Goal: Information Seeking & Learning: Understand process/instructions

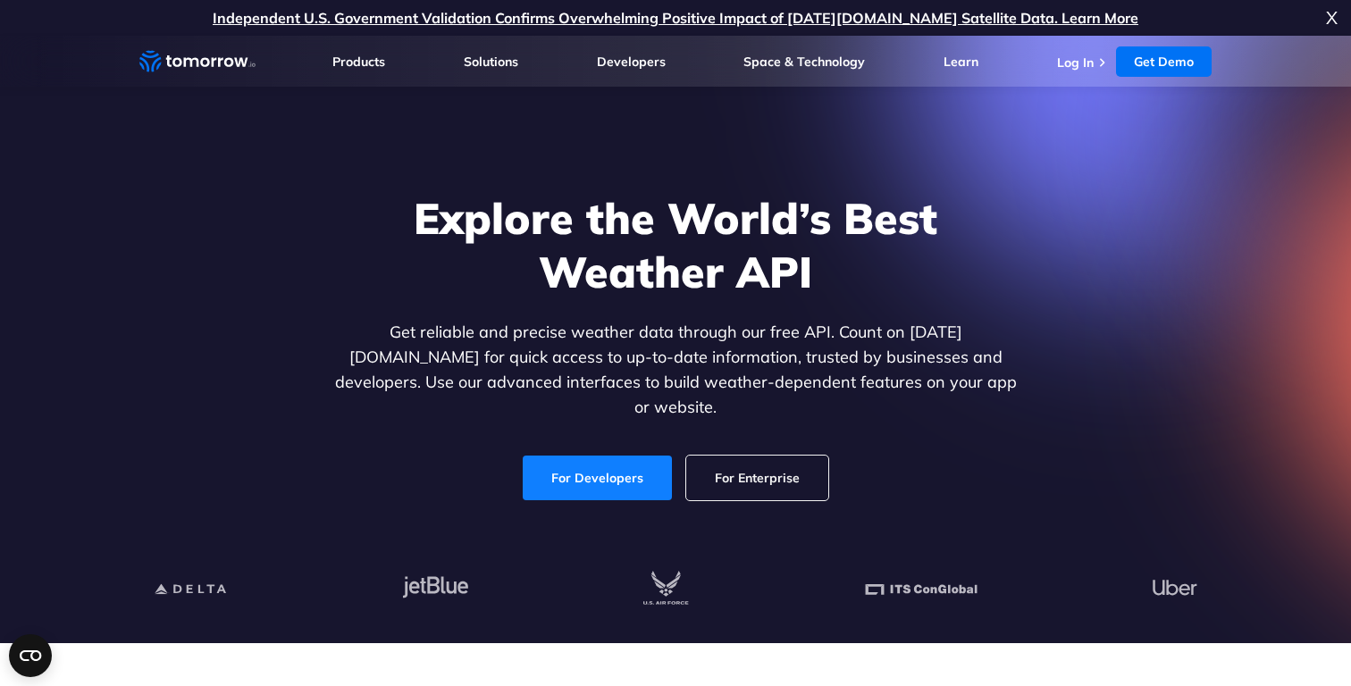
click at [612, 458] on link "For Developers" at bounding box center [597, 478] width 149 height 45
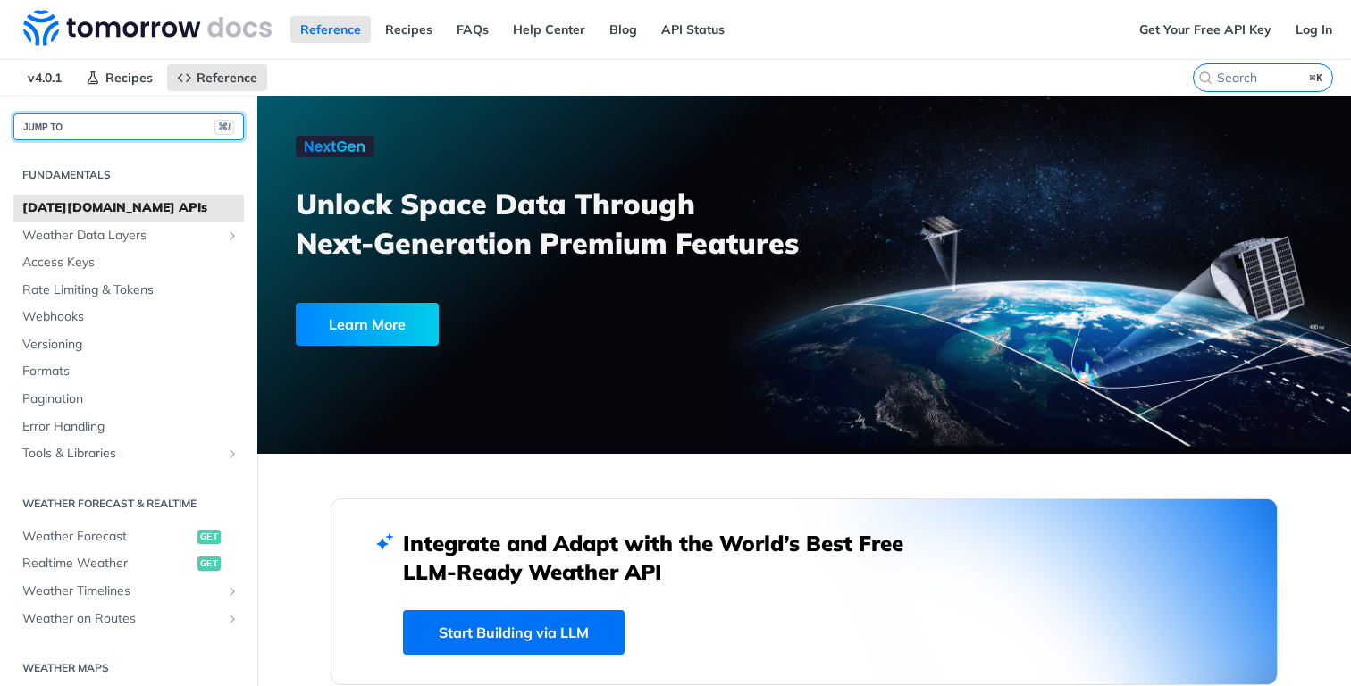
click at [92, 114] on button "JUMP TO ⌘/" at bounding box center [128, 126] width 231 height 27
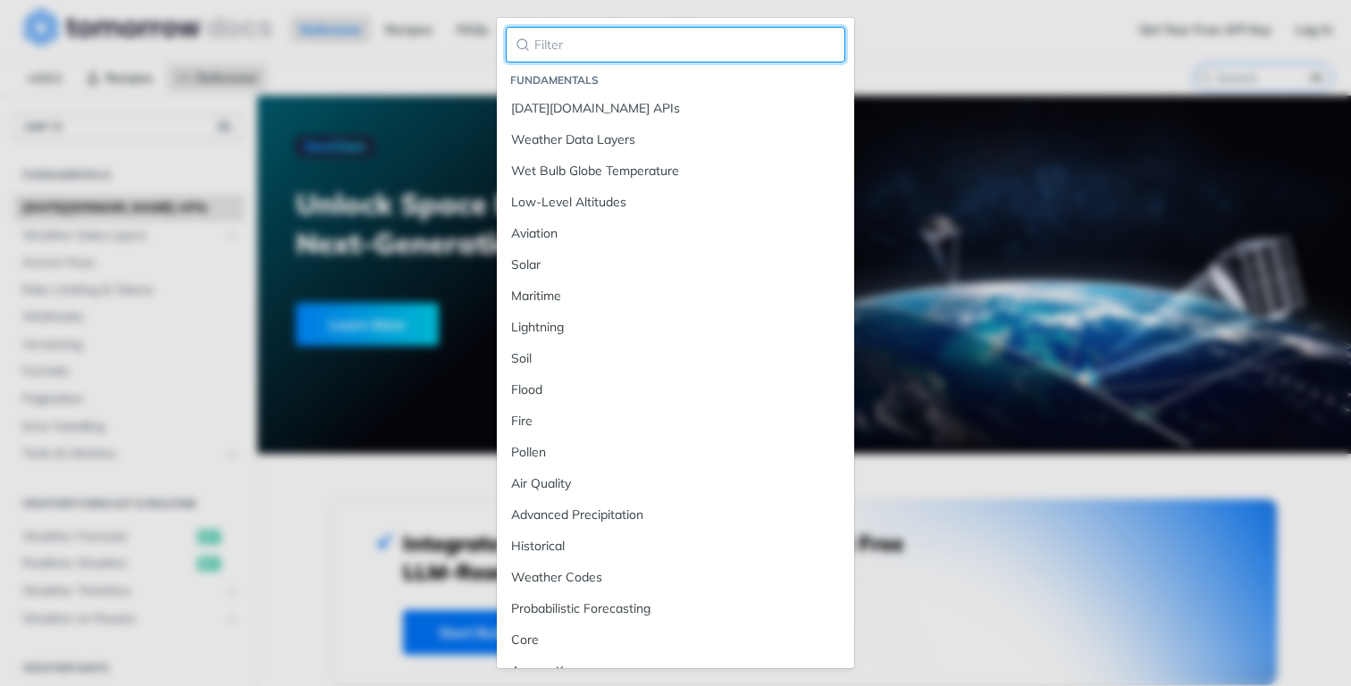
type input "o"
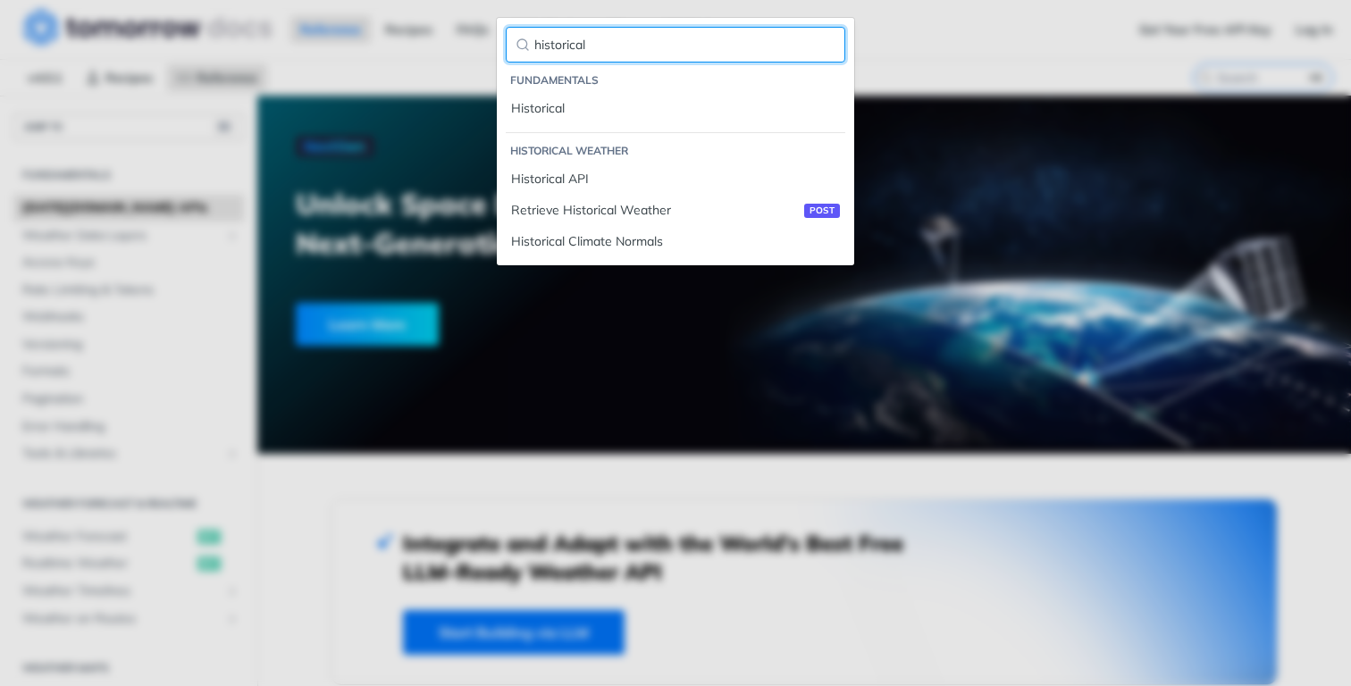
type input "historical"
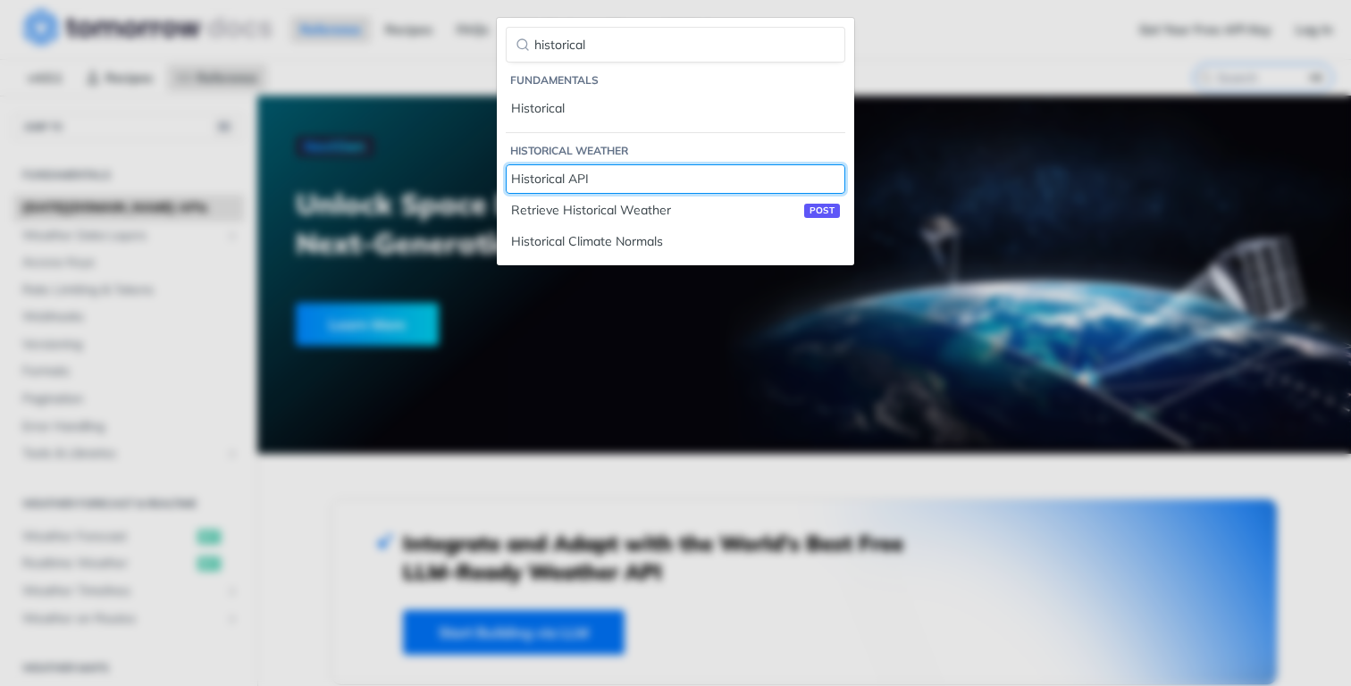
click at [581, 174] on div "Historical API" at bounding box center [675, 179] width 329 height 19
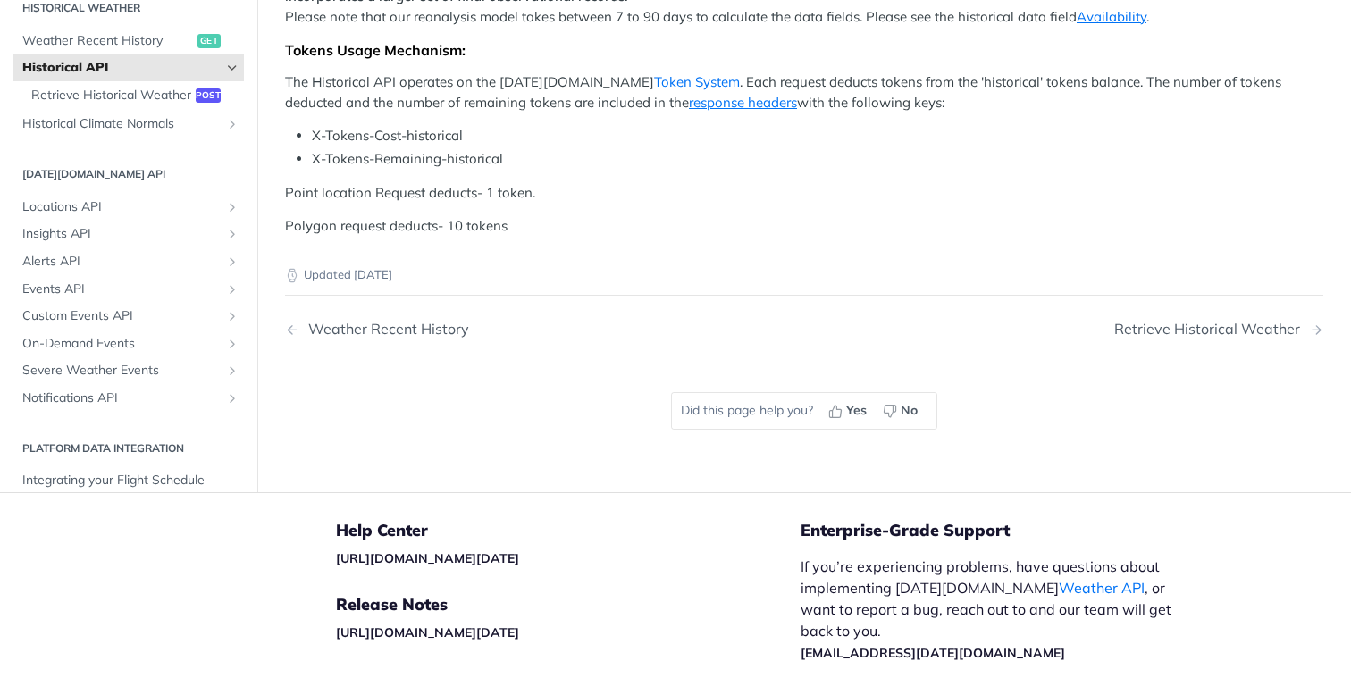
scroll to position [371, 0]
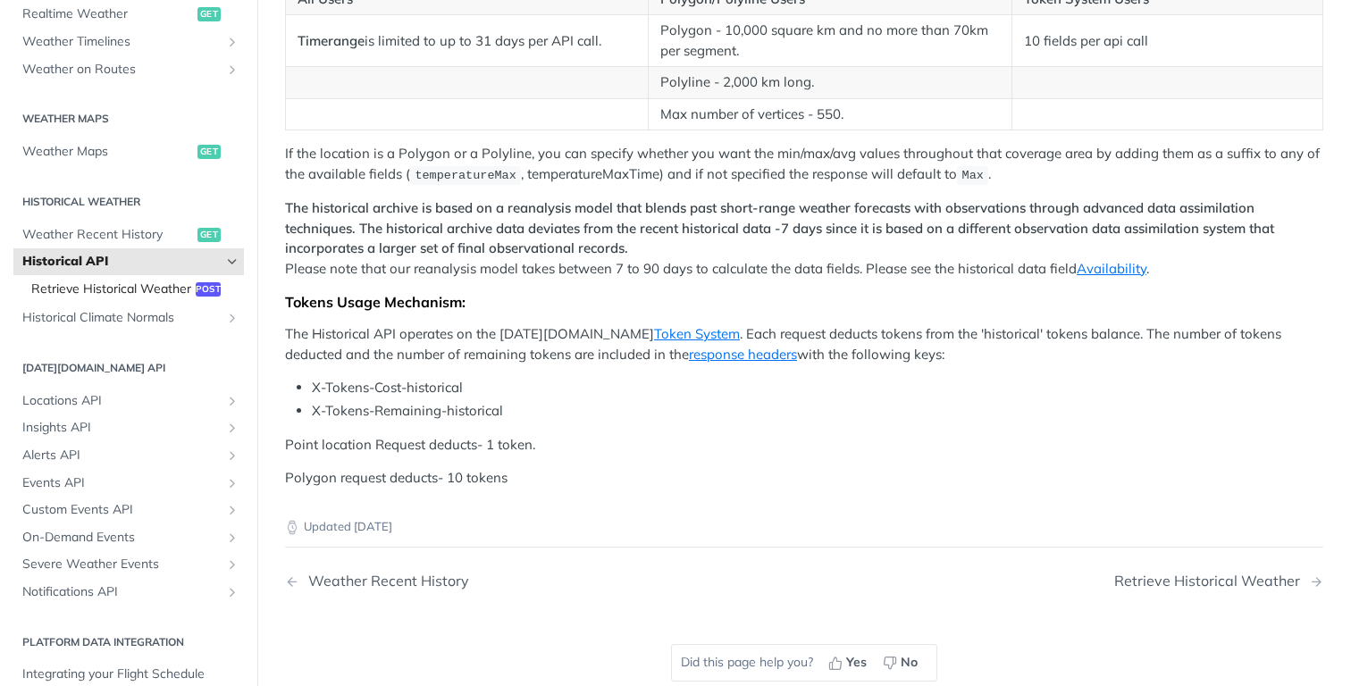
click at [151, 288] on span "Retrieve Historical Weather" at bounding box center [111, 290] width 160 height 18
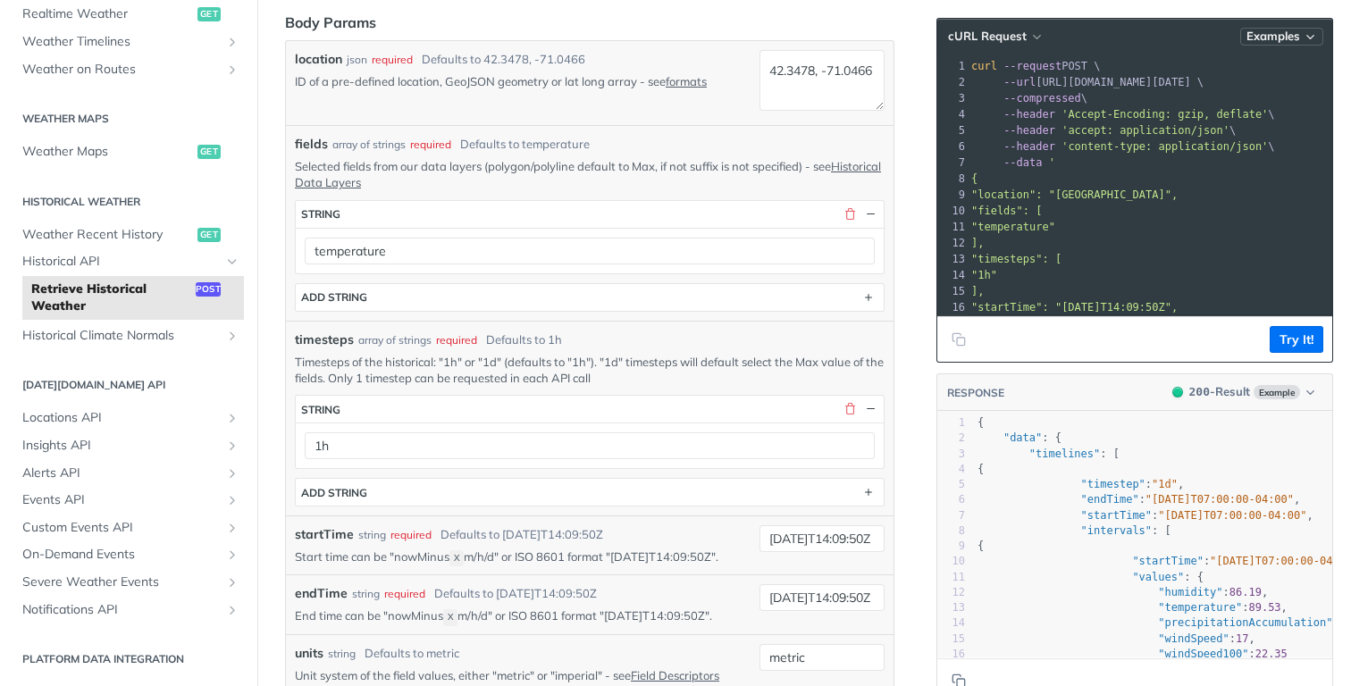
click at [1276, 30] on span "Examples" at bounding box center [1273, 36] width 54 height 15
click at [1210, 66] on div "Request Example" at bounding box center [1233, 68] width 177 height 26
type input "string"
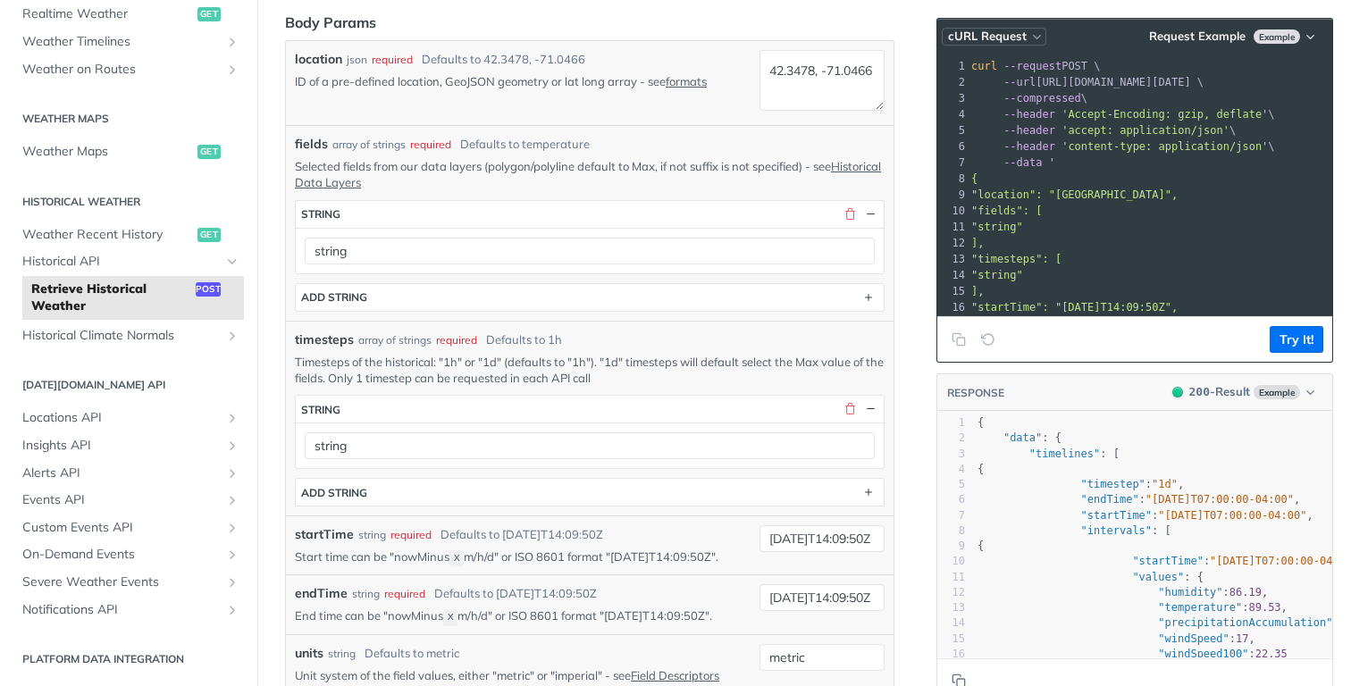
click at [1023, 45] on button "cURL Request" at bounding box center [994, 37] width 105 height 18
click at [917, 118] on div "HTTPie" at bounding box center [956, 115] width 177 height 26
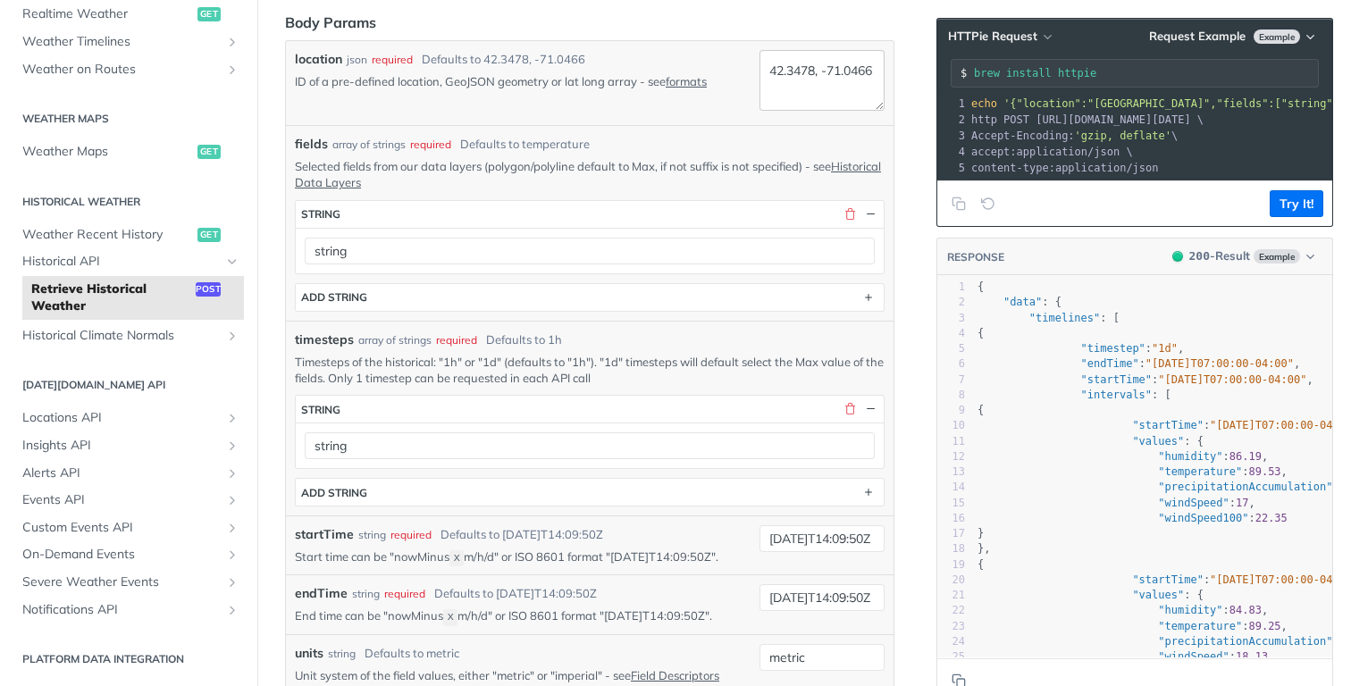
drag, startPoint x: 1202, startPoint y: 165, endPoint x: 860, endPoint y: 80, distance: 352.6
click at [860, 80] on div "Retrieve Historical Weather post https://api.tomorrow.io/v4 /historical Log in …" at bounding box center [804, 546] width 1094 height 1643
copy div "echo '{"location":"42.3478, -71.0466","fields":["string"],"timesteps":["string"…"
click at [1302, 38] on button "Request Example Example" at bounding box center [1233, 37] width 180 height 18
click at [1227, 73] on div "Request Example" at bounding box center [1233, 68] width 177 height 26
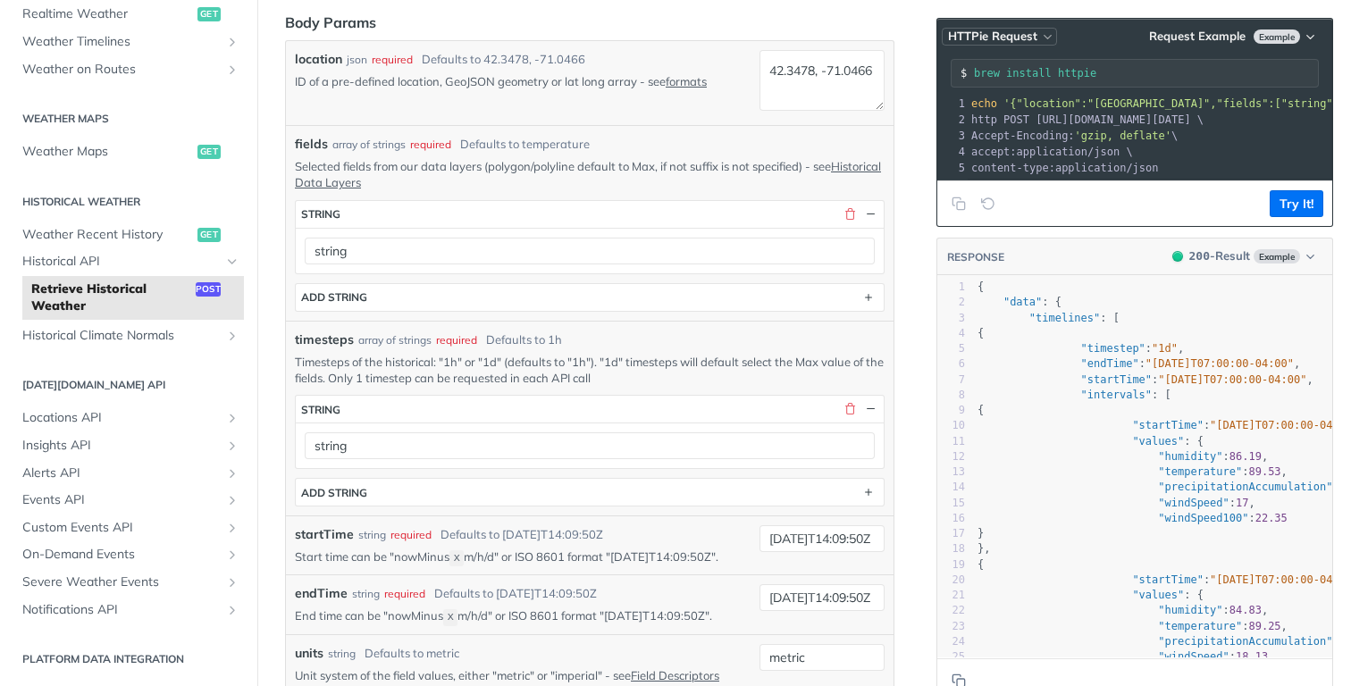
click at [980, 30] on span "HTTPie Request" at bounding box center [992, 36] width 89 height 15
click at [960, 81] on div "cURL" at bounding box center [966, 89] width 177 height 26
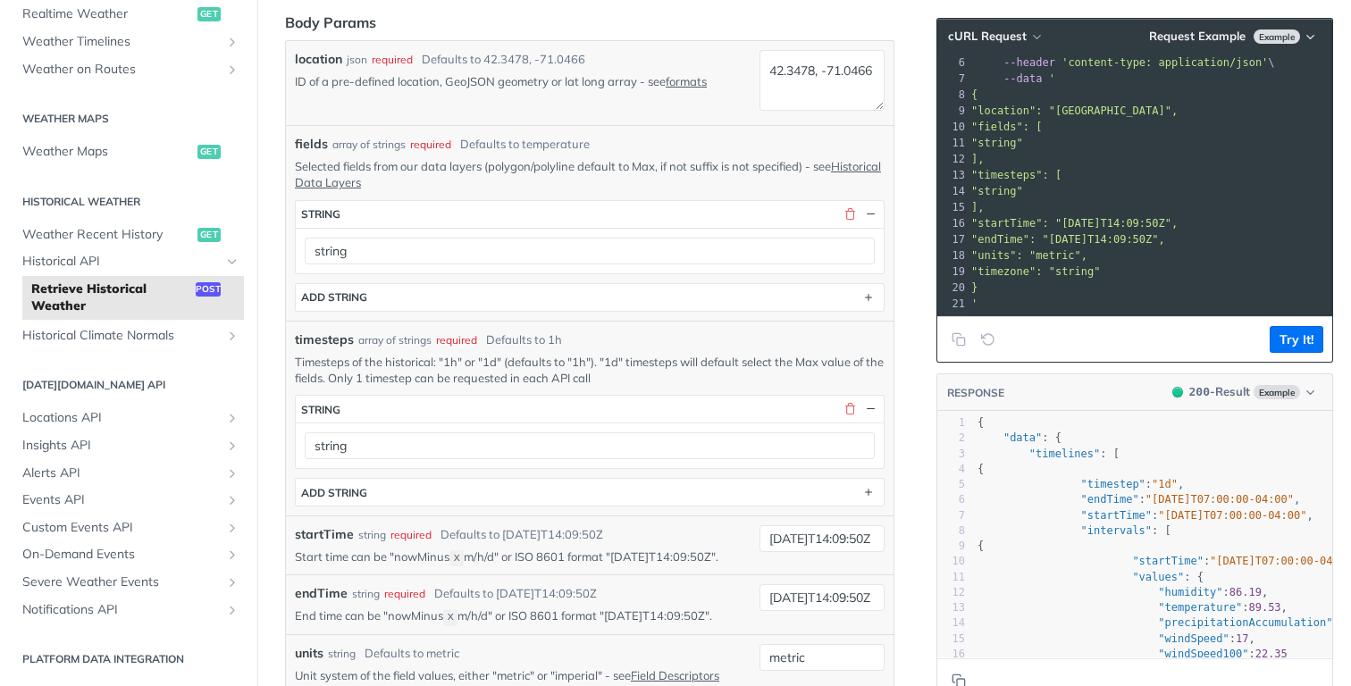
scroll to position [375, 0]
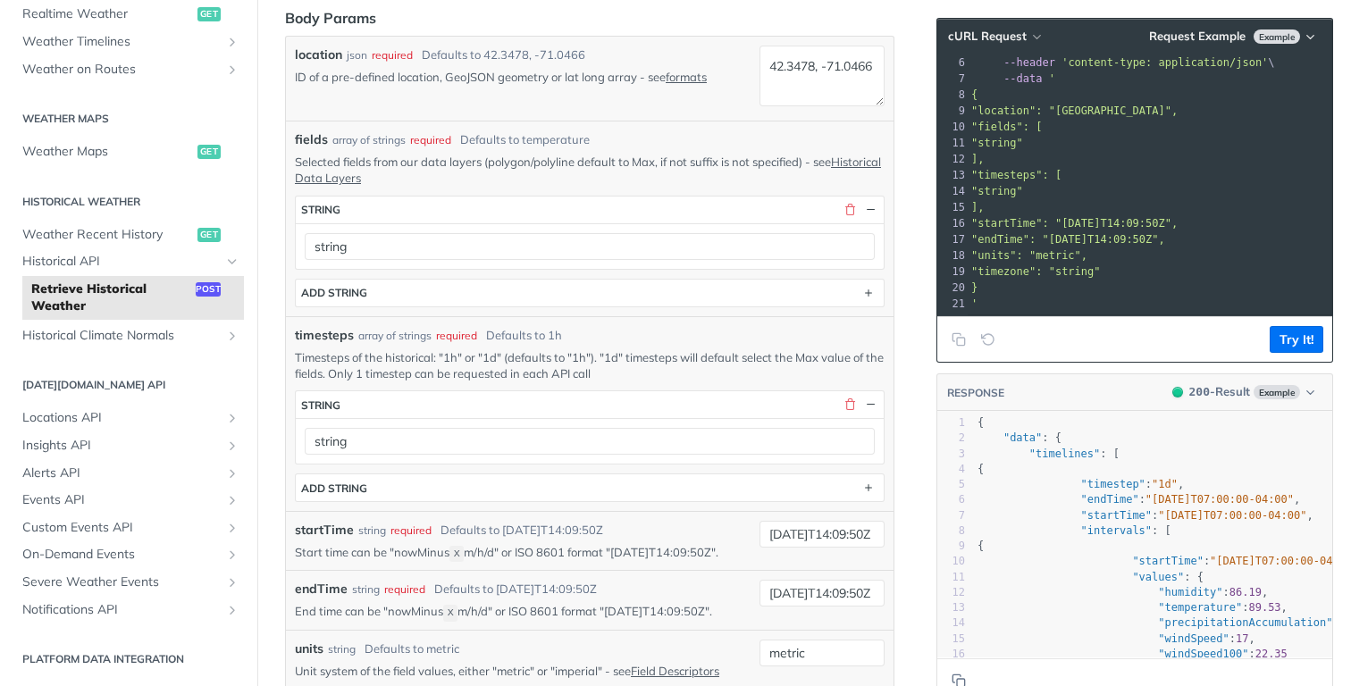
click at [992, 282] on pre "}" at bounding box center [1150, 288] width 365 height 16
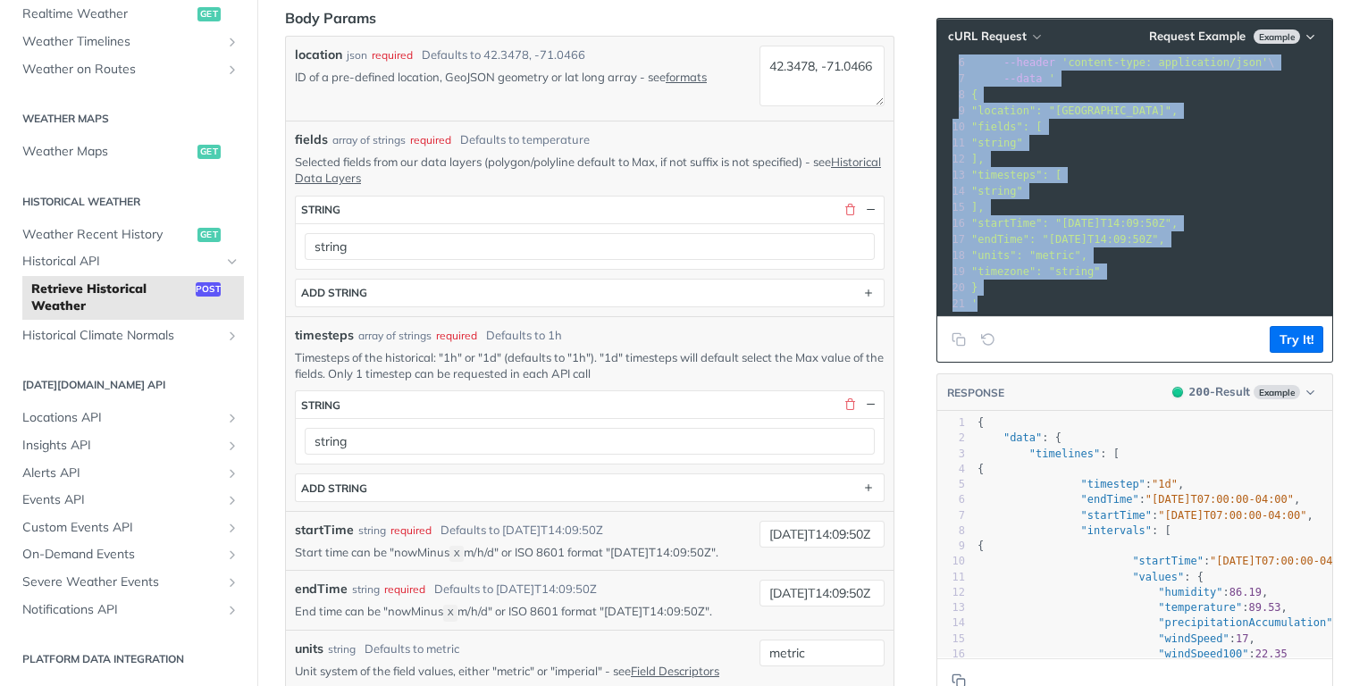
scroll to position [0, 0]
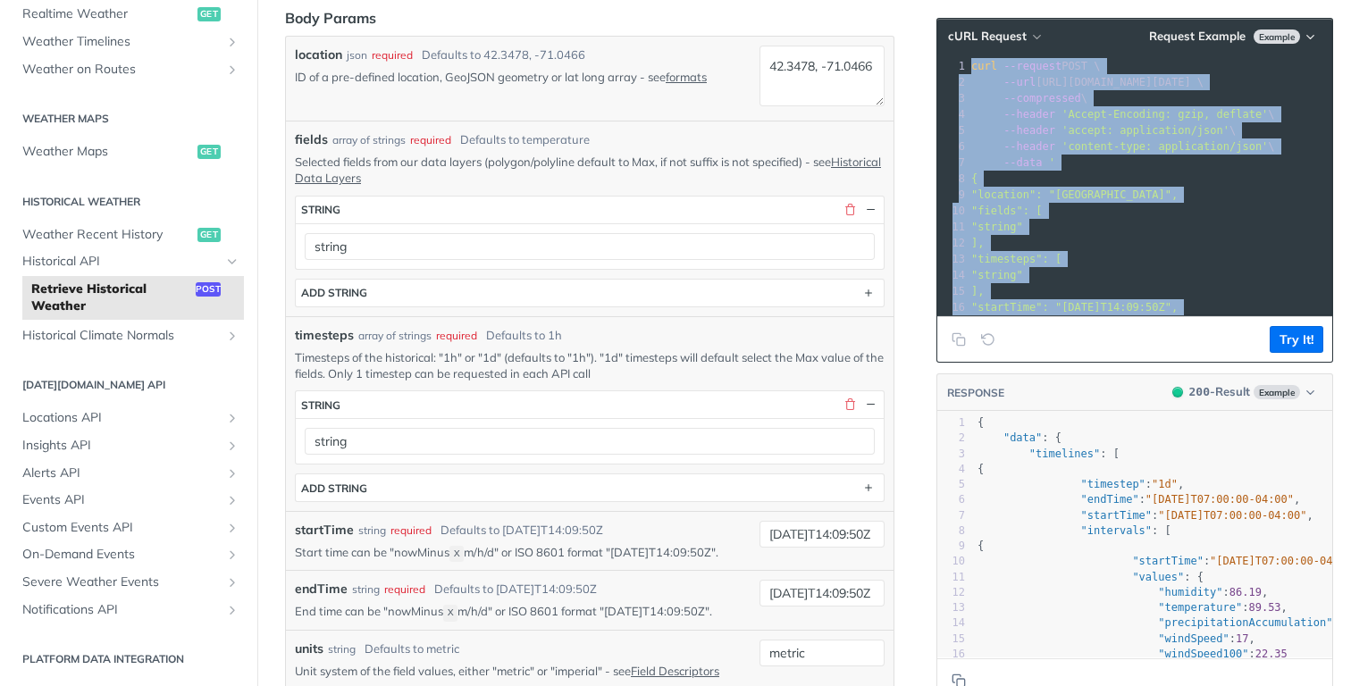
drag, startPoint x: 986, startPoint y: 302, endPoint x: 890, endPoint y: -33, distance: 348.7
click at [890, 0] on html "Jump to Content Reference Recipes FAQs Help Center Blog API Status Recipes Refe…" at bounding box center [675, 343] width 1351 height 686
copy div "curl --request POST \ 2 --url https://api.tomorrow.io/v4/historical \ 3 --compr…"
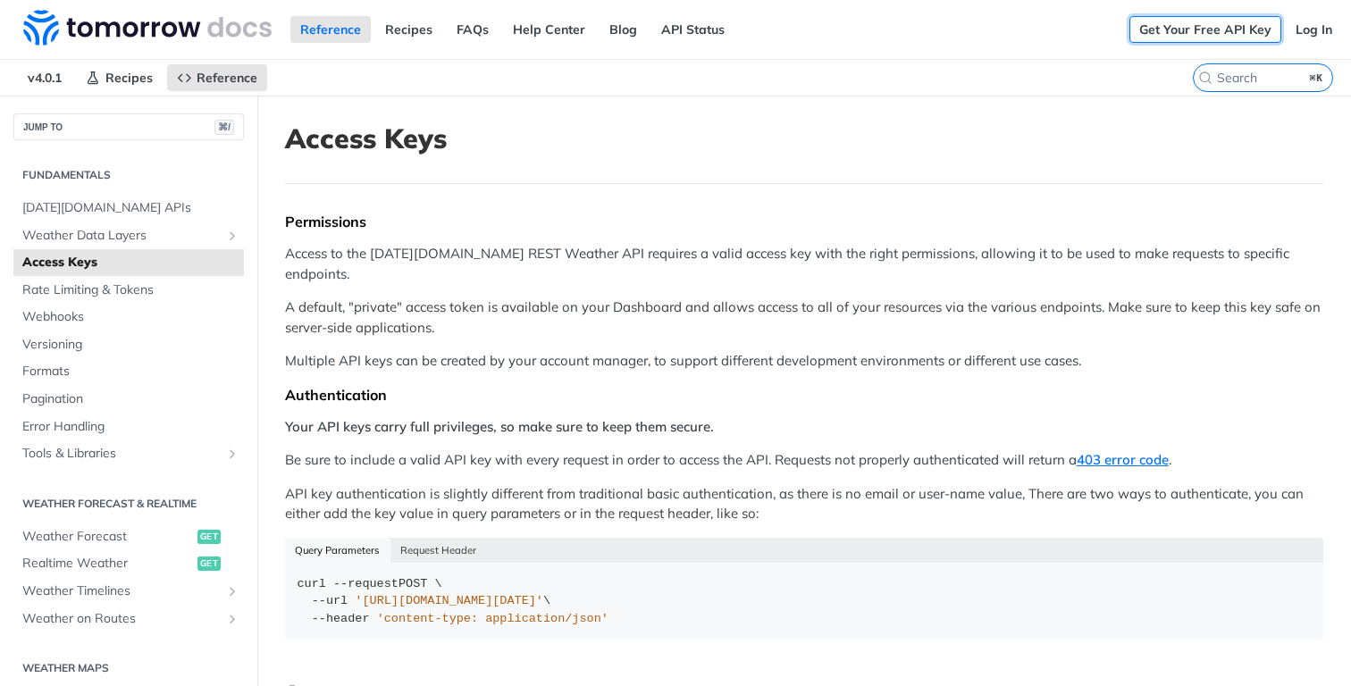
click at [1206, 33] on link "Get Your Free API Key" at bounding box center [1205, 29] width 152 height 27
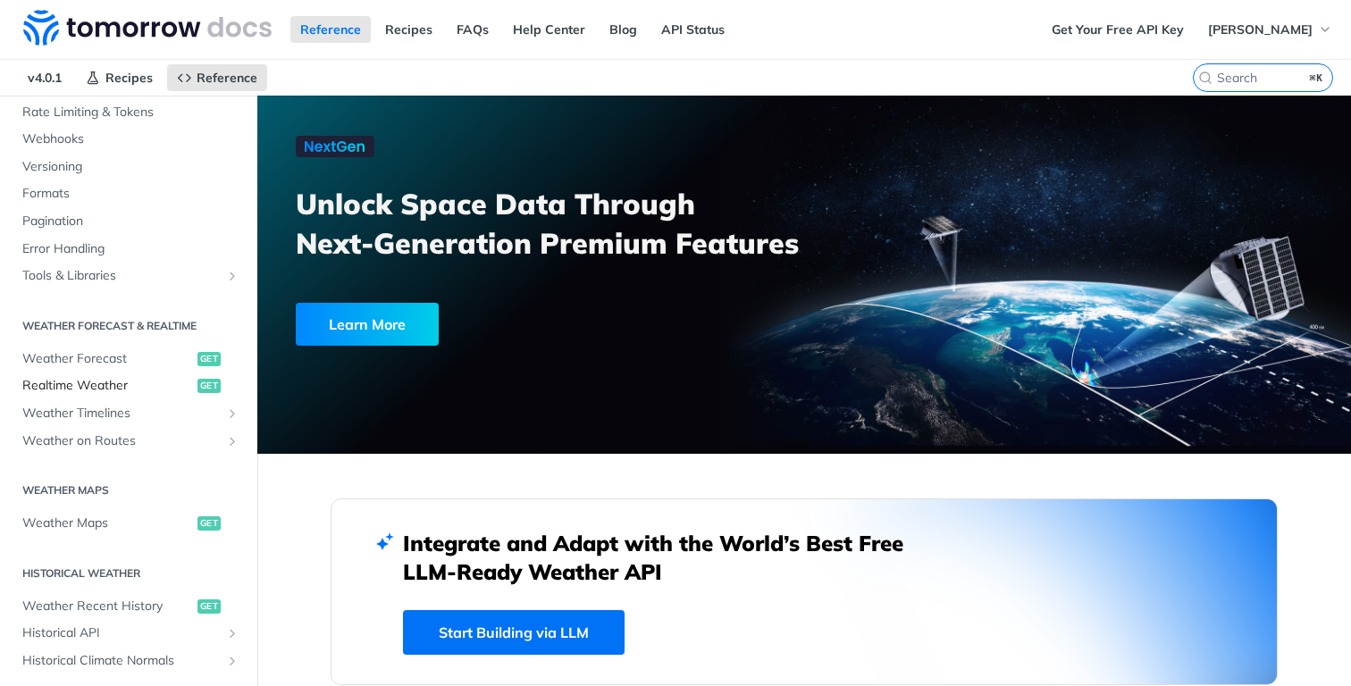
scroll to position [180, 0]
click at [99, 366] on link "Weather Forecast get" at bounding box center [128, 357] width 231 height 27
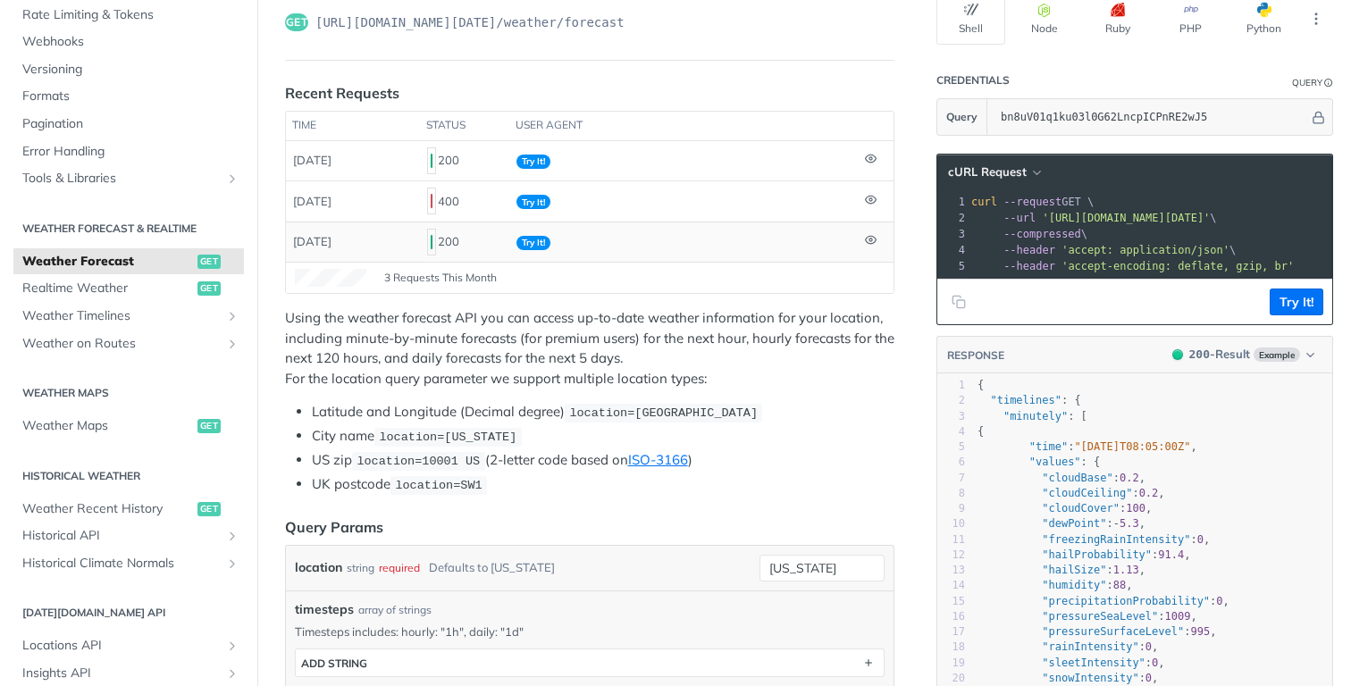
scroll to position [154, 0]
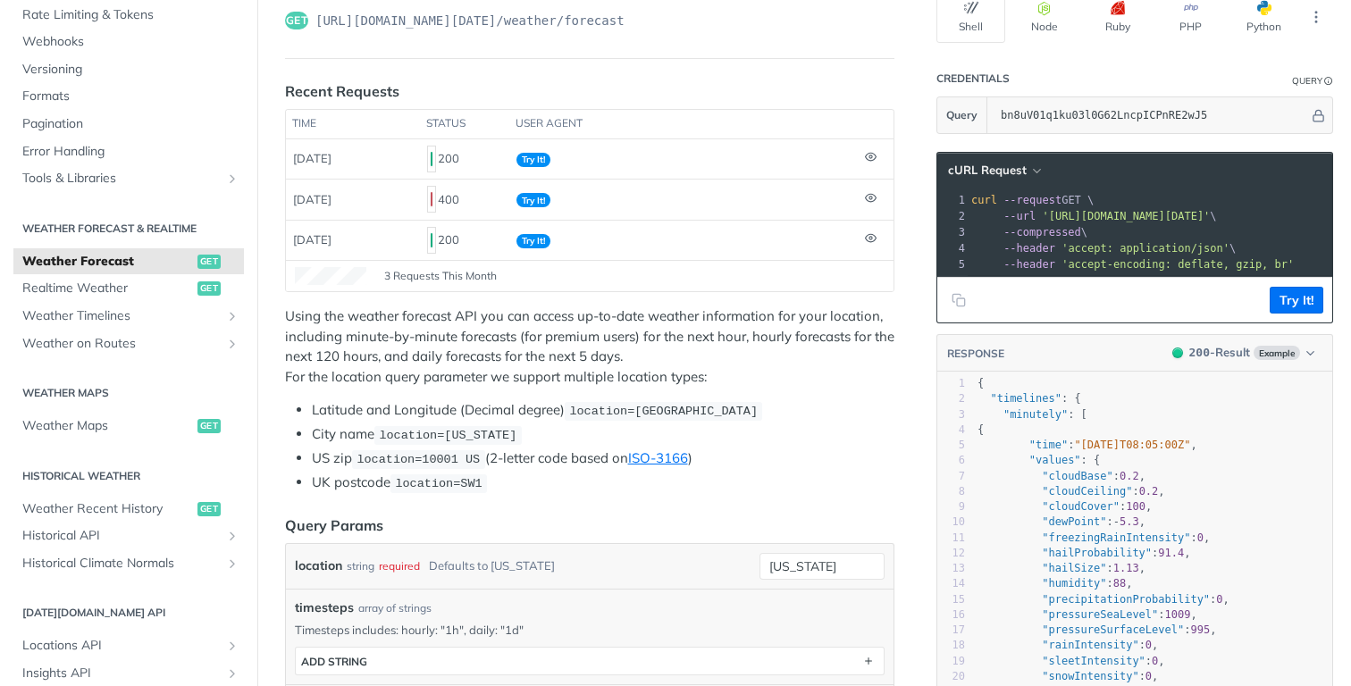
click at [1185, 247] on span "'accept: application/json'" at bounding box center [1145, 248] width 168 height 13
click at [1046, 99] on input "bn8uV01q1ku03l0G62LncpICPnRE2wJ5" at bounding box center [1150, 115] width 317 height 36
click at [1325, 104] on div "bn8uV01q1ku03l0G62LncpICPnRE2wJ5" at bounding box center [1160, 115] width 336 height 36
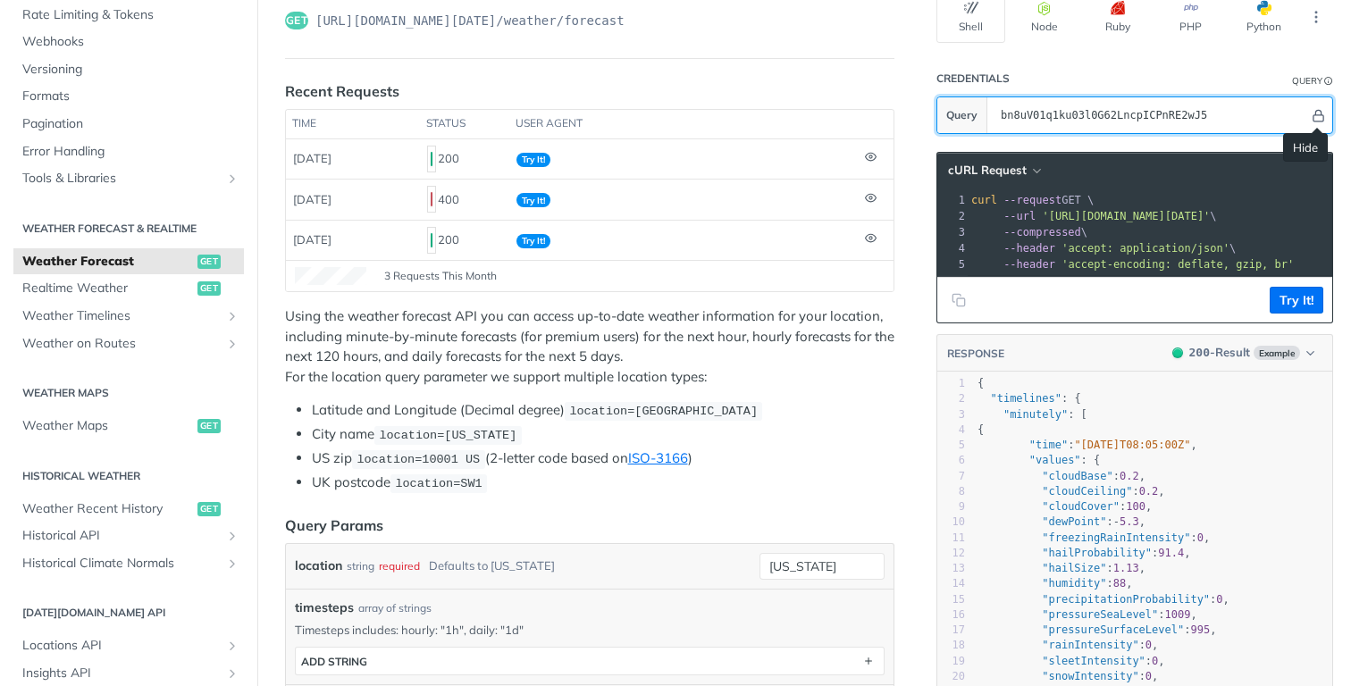
click at [1313, 115] on icon "Hide" at bounding box center [1318, 116] width 10 height 12
click at [1314, 109] on icon "Show" at bounding box center [1318, 115] width 13 height 13
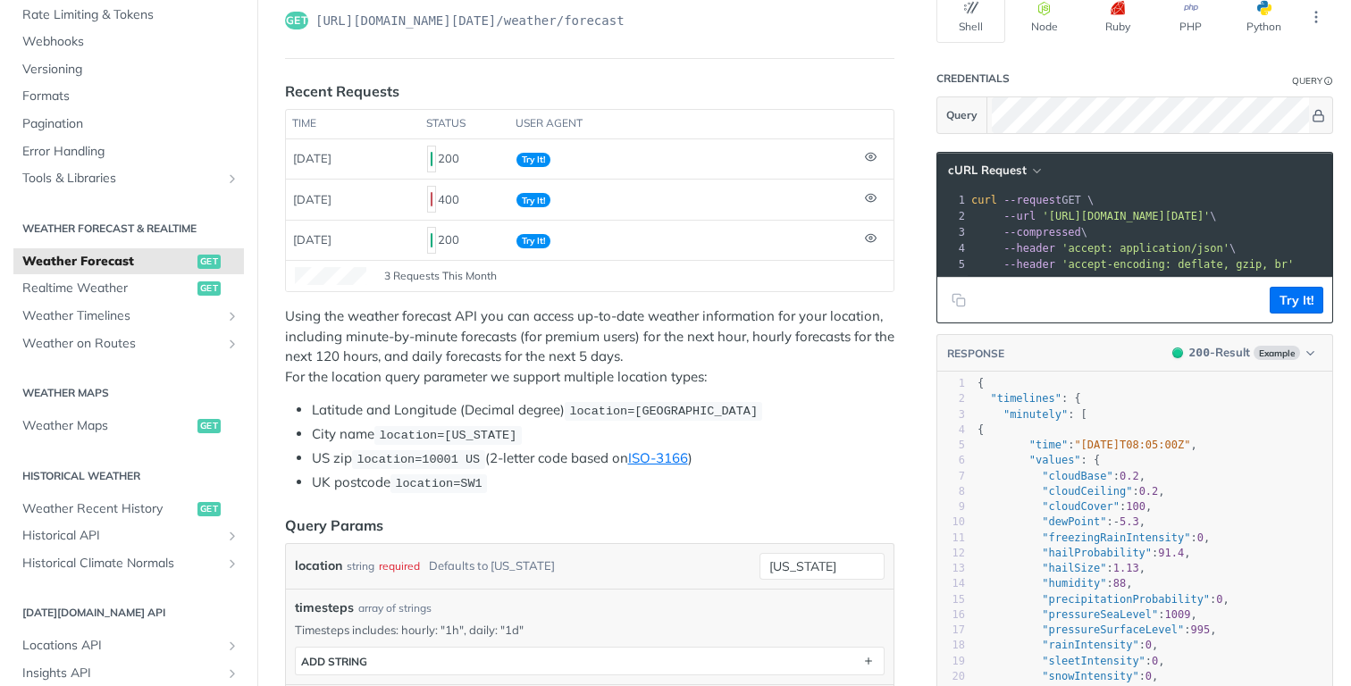
click at [1073, 96] on section "Query" at bounding box center [1134, 115] width 397 height 38
click at [1021, 30] on button "Node" at bounding box center [1044, 17] width 69 height 52
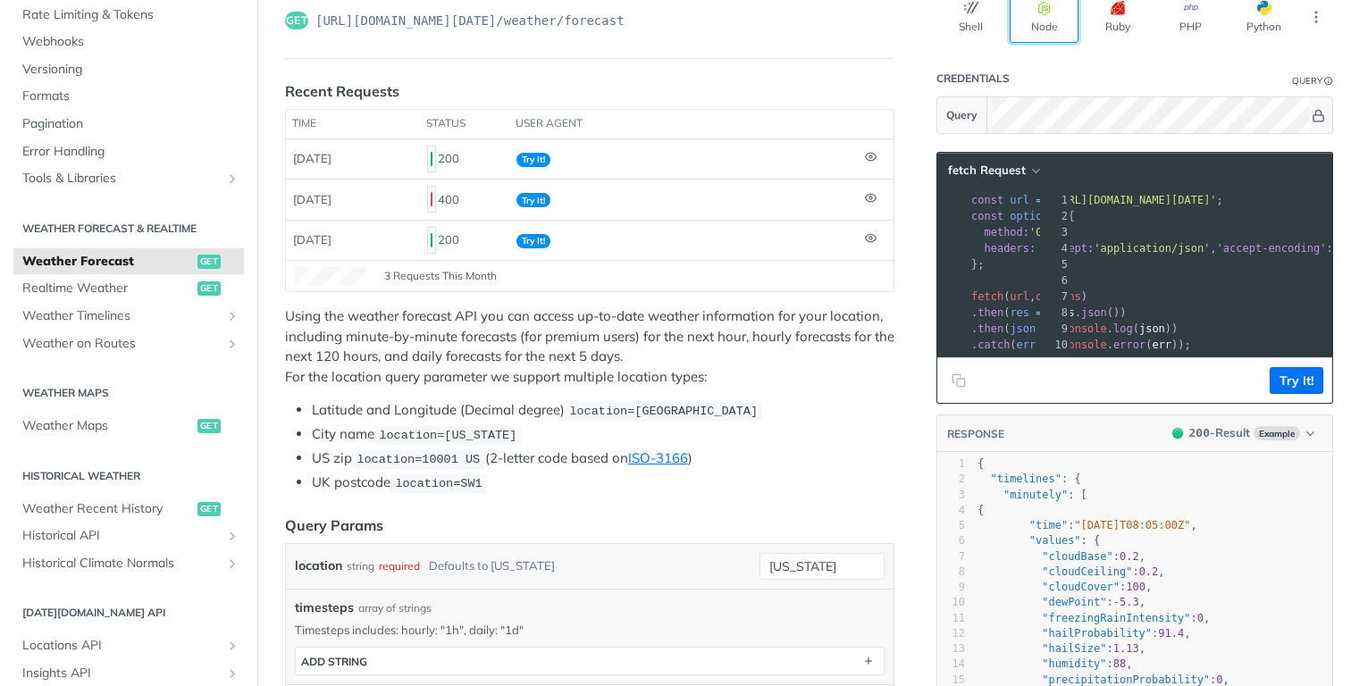
scroll to position [0, 403]
